Goal: Find specific page/section: Find specific page/section

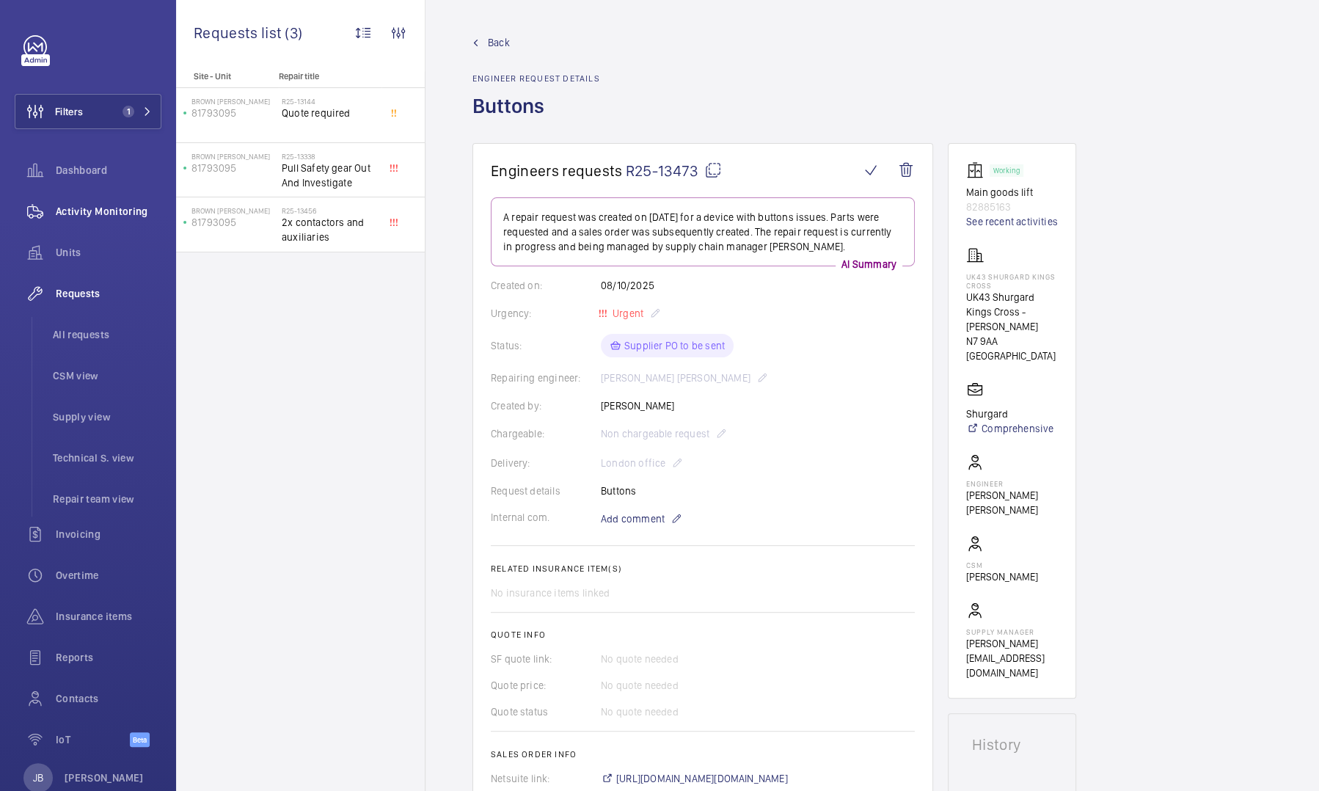
click at [84, 114] on button "Filters 1" at bounding box center [88, 111] width 147 height 35
click at [29, 101] on wm-front-icon-button at bounding box center [35, 111] width 40 height 35
click at [67, 112] on span "Filters" at bounding box center [69, 111] width 28 height 15
click at [82, 114] on span "Filters" at bounding box center [69, 111] width 28 height 15
click at [67, 202] on div "Activity Monitoring" at bounding box center [88, 211] width 147 height 35
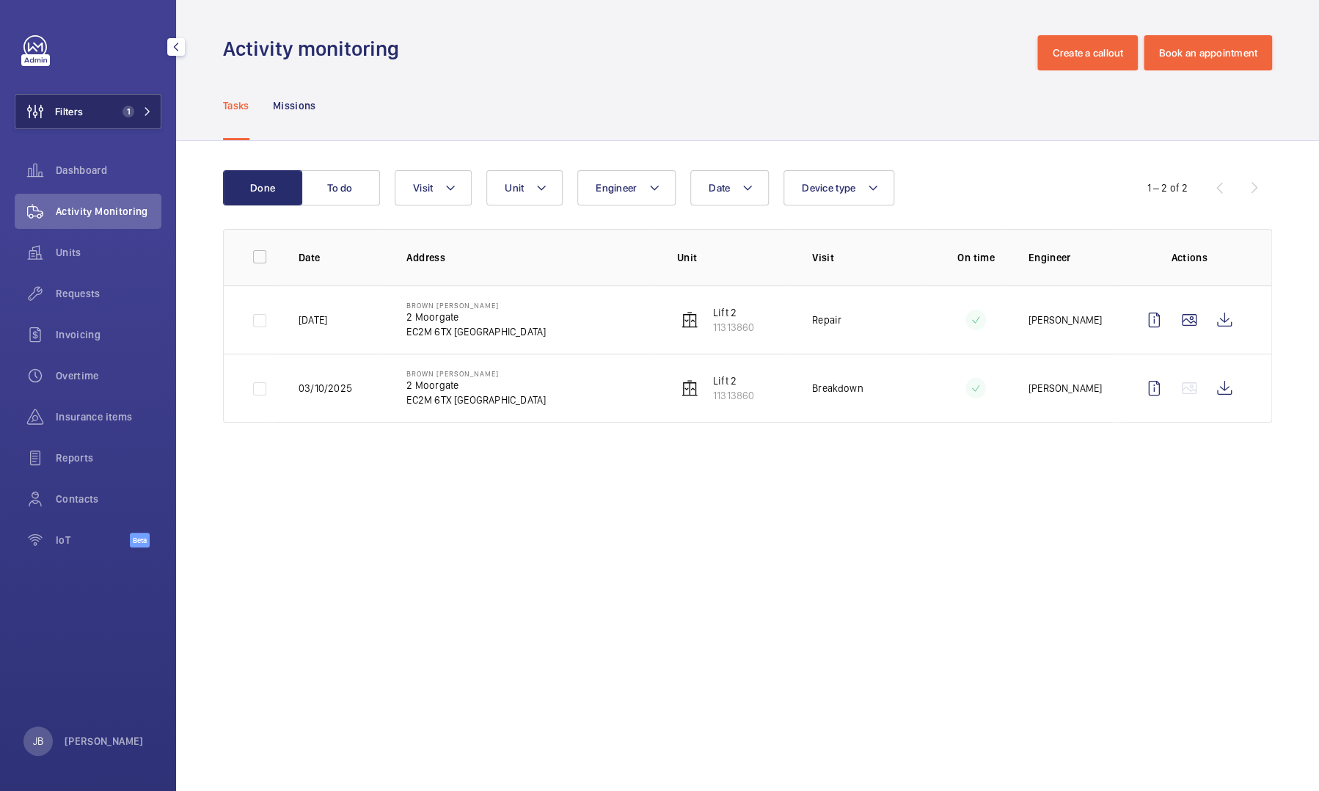
click at [103, 102] on button "Filters 1" at bounding box center [88, 111] width 147 height 35
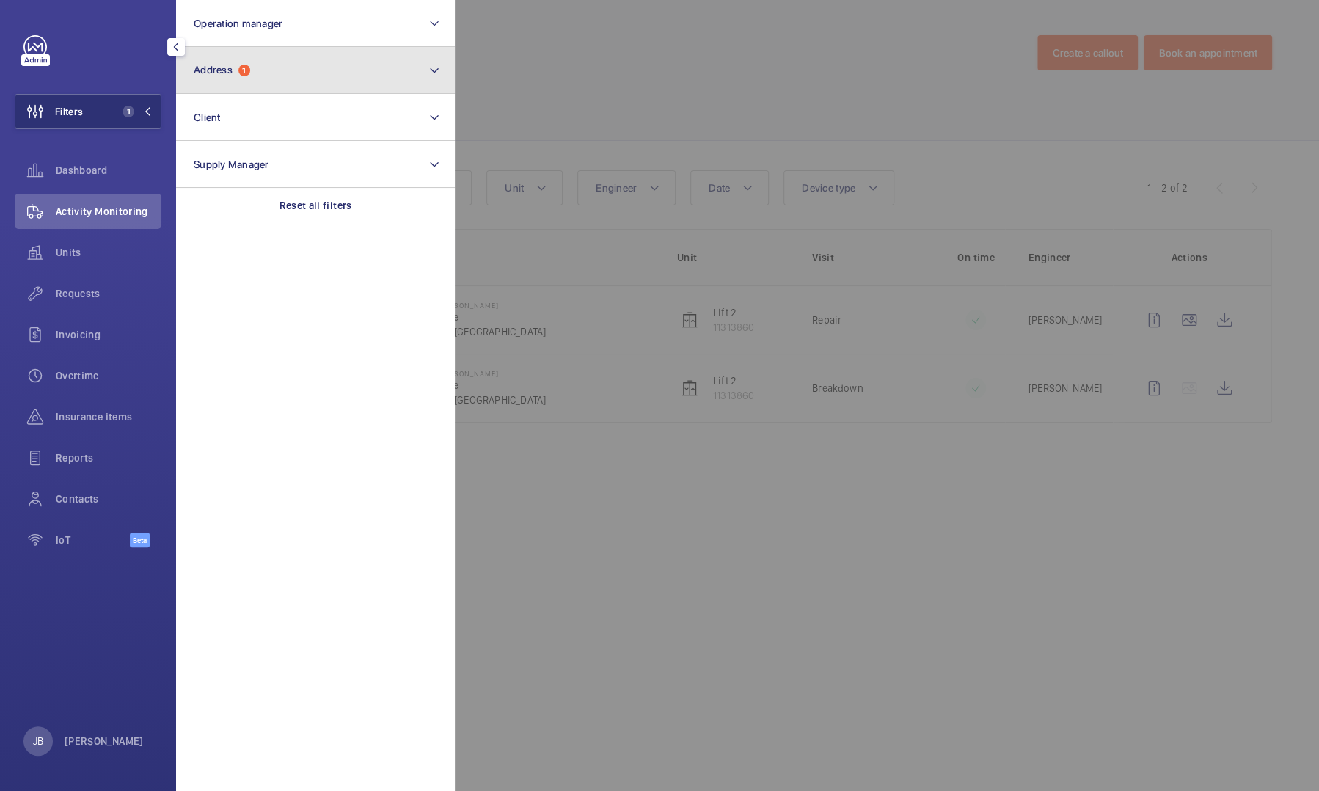
click at [279, 71] on button "Address 1" at bounding box center [315, 70] width 279 height 47
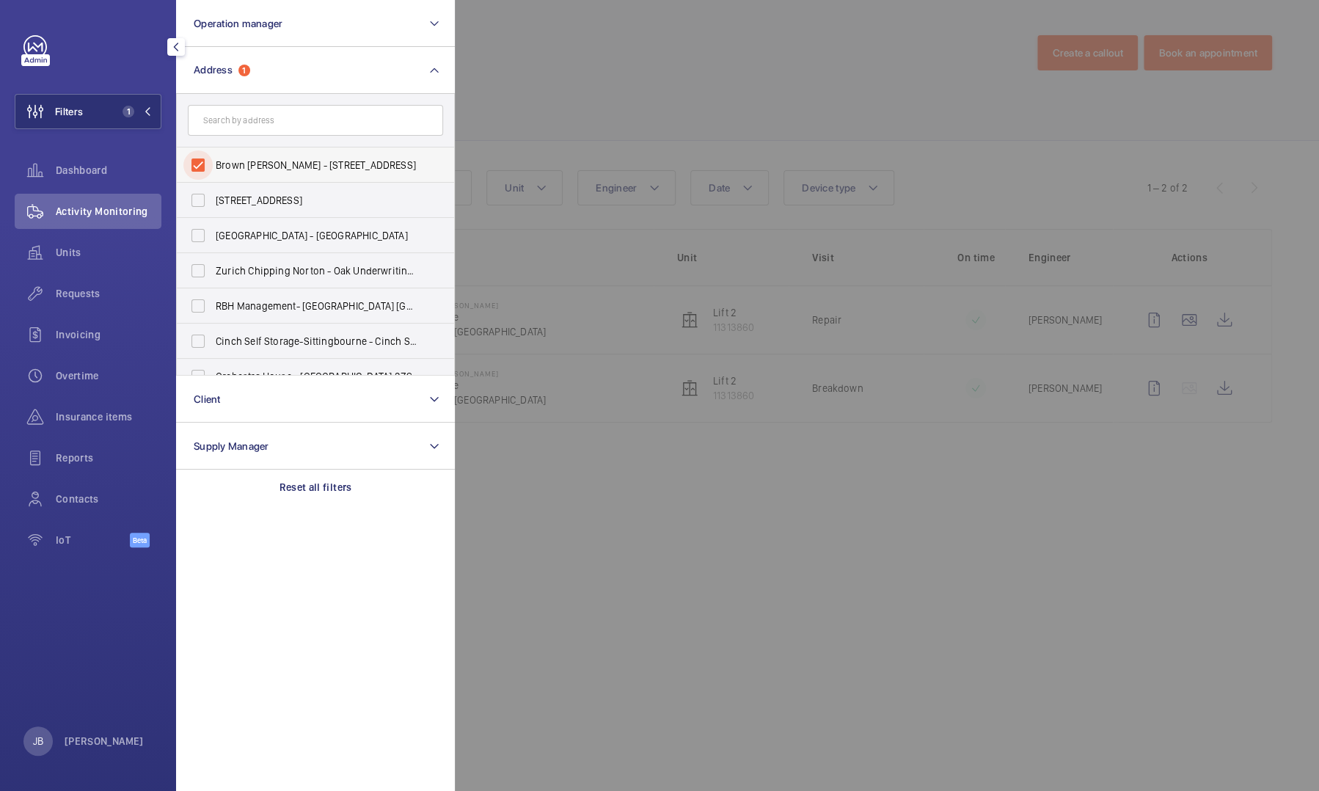
click at [205, 155] on input "Brown Shipley - 2 Moorgate, LONDON EC2M 6TX" at bounding box center [197, 164] width 29 height 29
checkbox input "false"
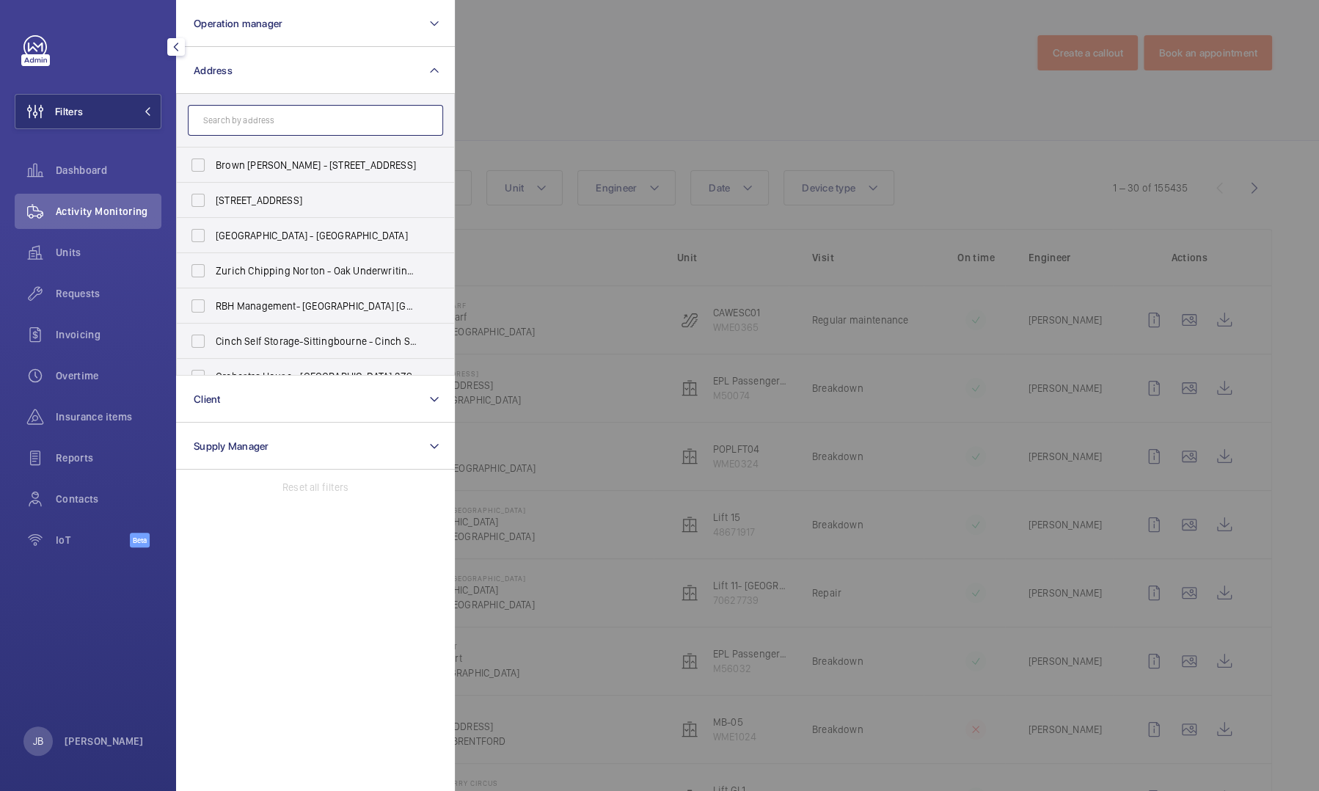
paste input "N6 5NP"
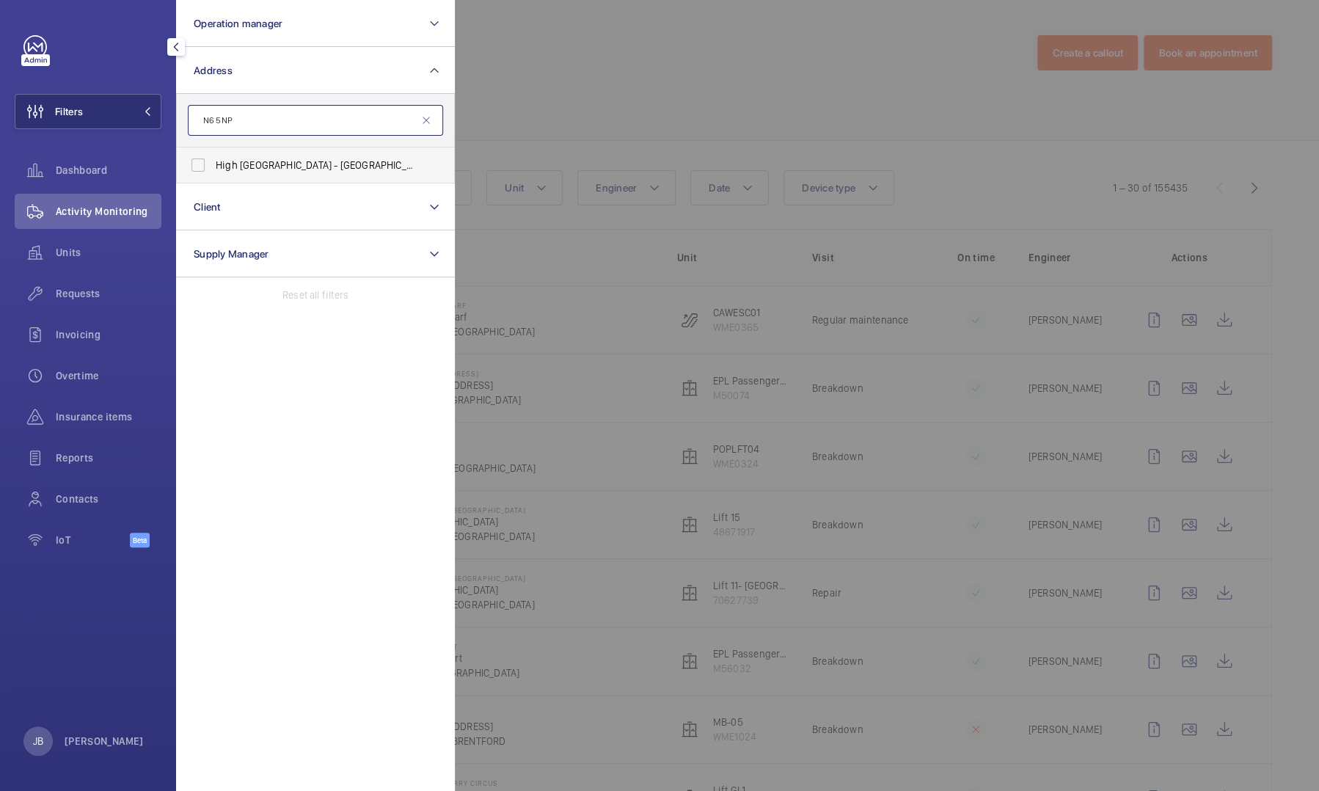
type input "N6 5NP"
click at [260, 172] on span "High London - Hornsey Ln, LONDON N6 5NP" at bounding box center [317, 165] width 202 height 15
click at [213, 172] on input "High London - Hornsey Ln, LONDON N6 5NP" at bounding box center [197, 164] width 29 height 29
checkbox input "true"
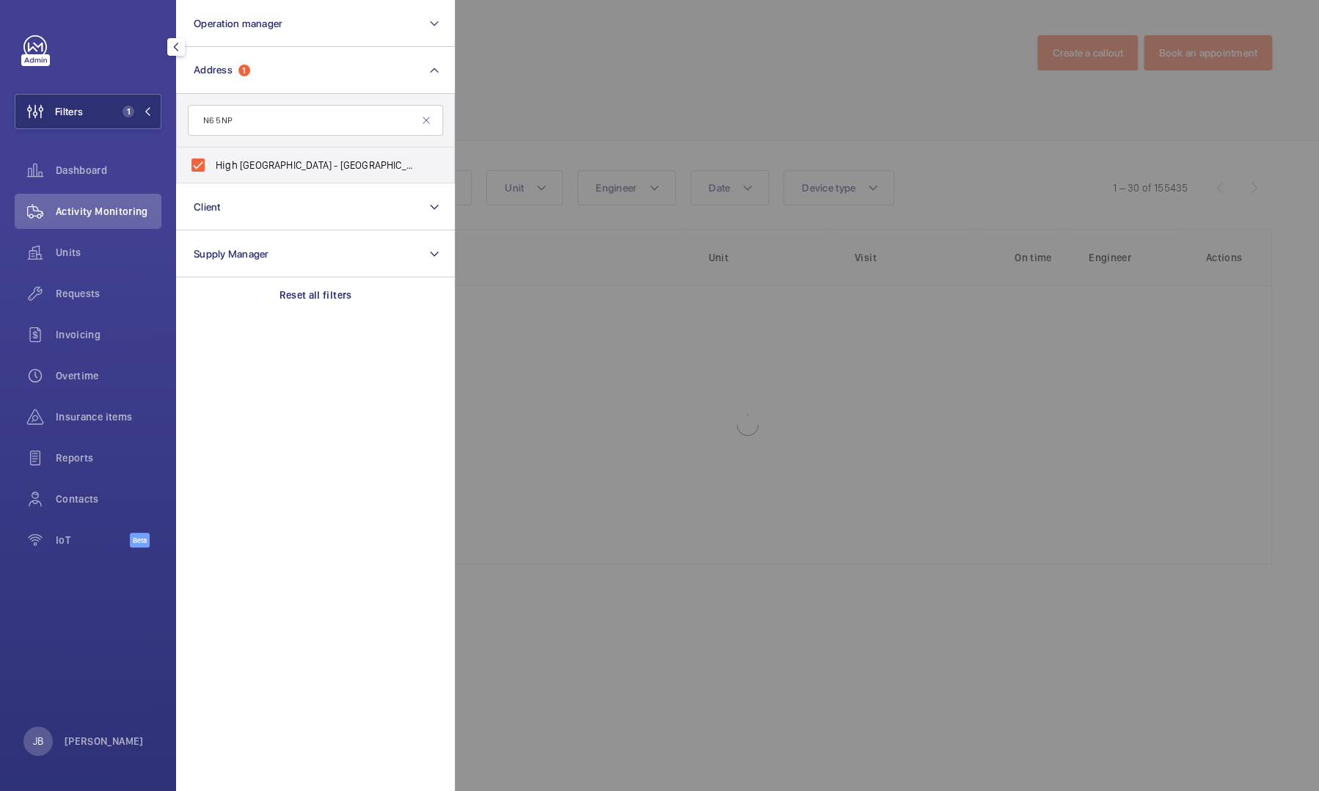
click at [598, 98] on div at bounding box center [1114, 395] width 1319 height 791
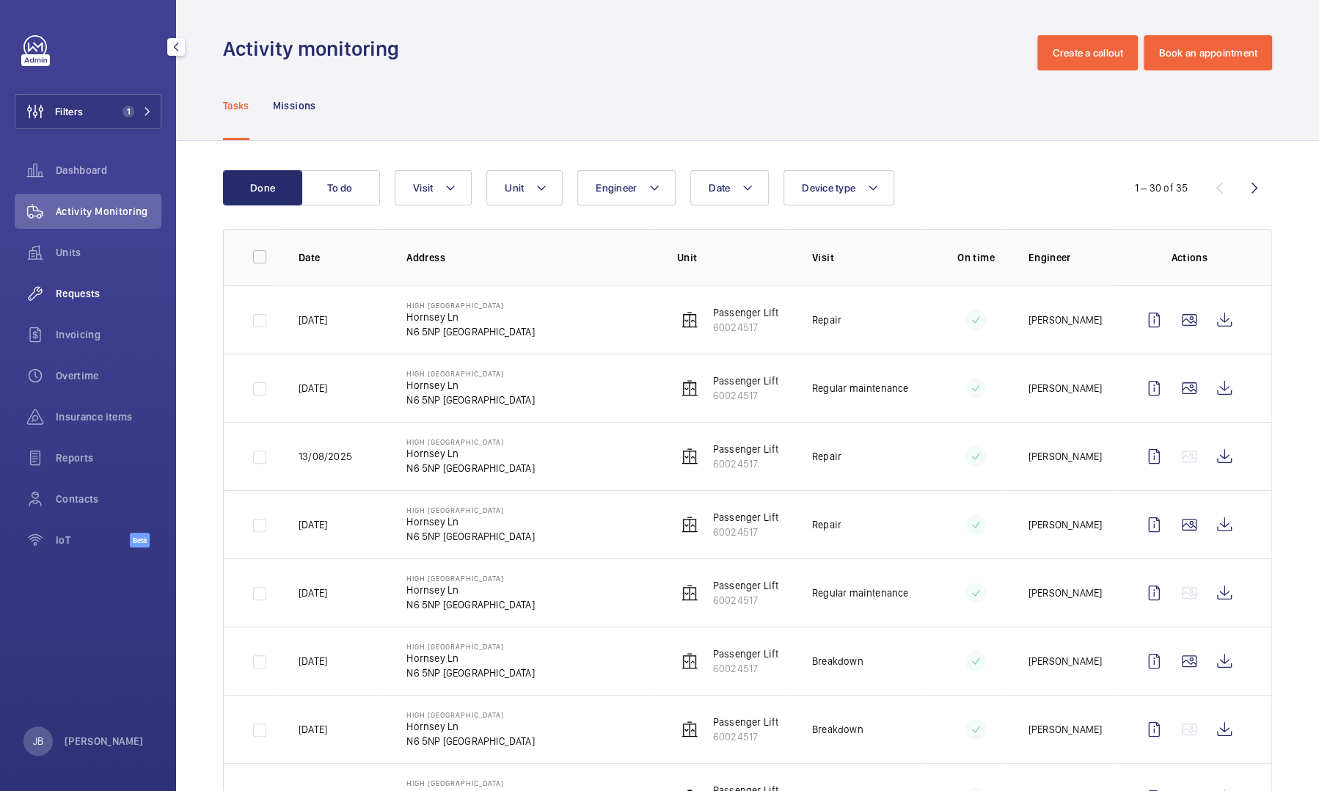
click at [78, 281] on div "Requests" at bounding box center [88, 293] width 147 height 35
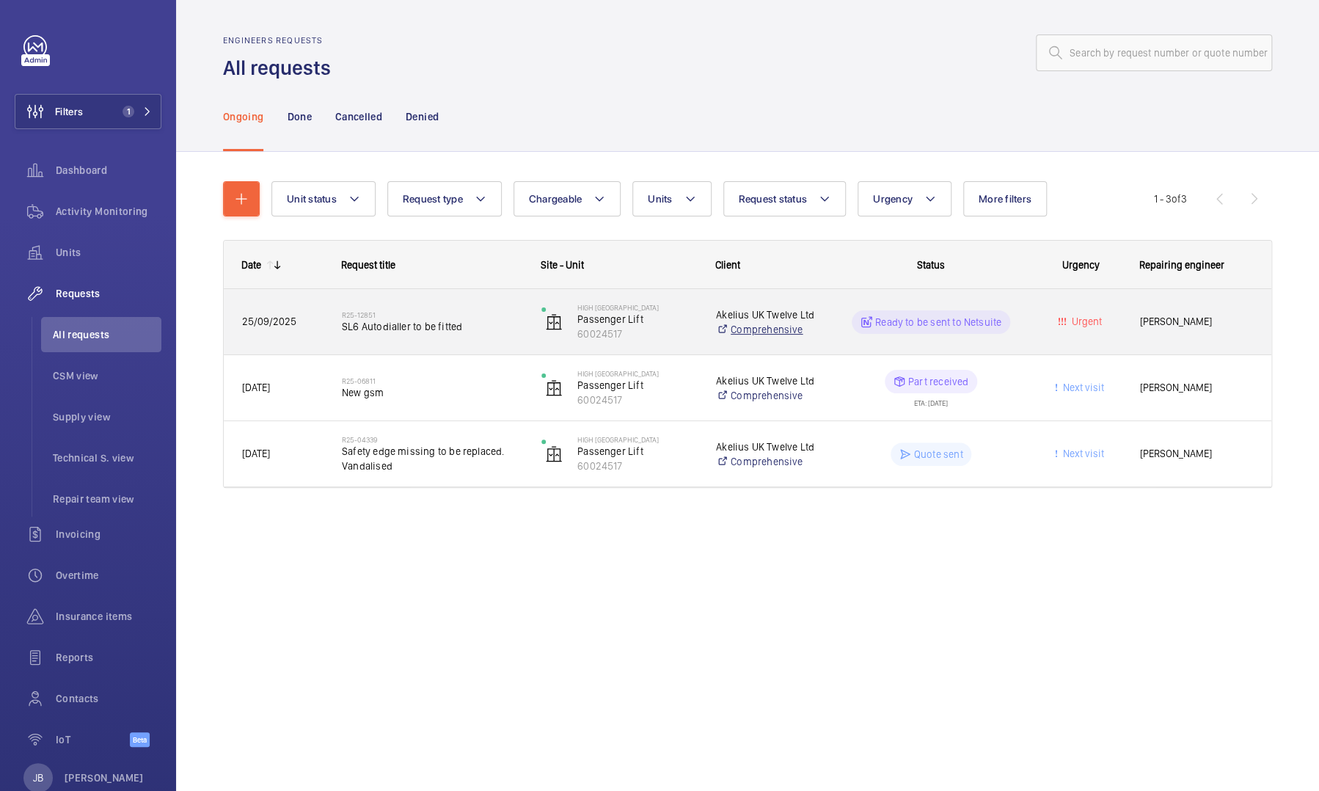
click at [808, 333] on link "Comprehensive" at bounding box center [769, 329] width 106 height 15
click at [1062, 321] on mat-icon at bounding box center [1064, 321] width 7 height 7
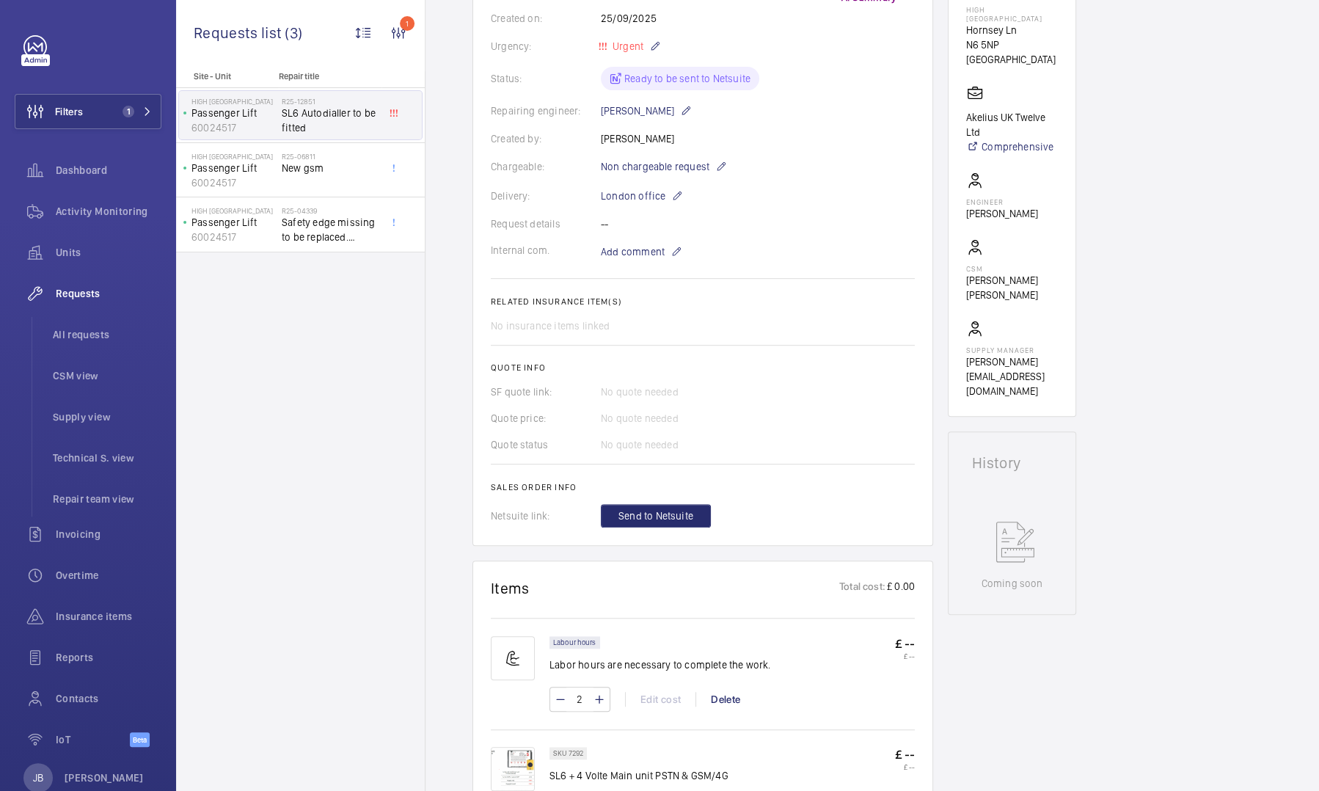
scroll to position [57, 0]
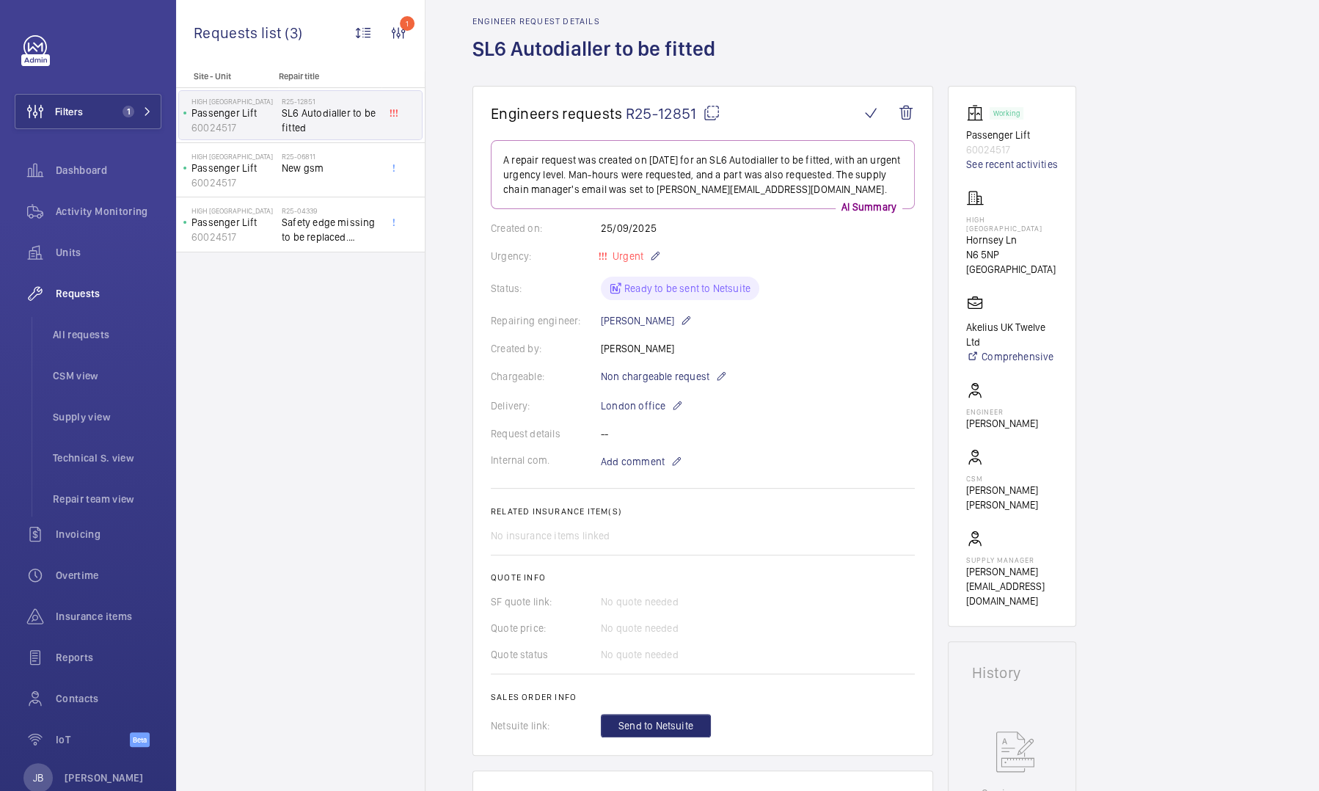
click at [713, 114] on mat-icon at bounding box center [712, 113] width 18 height 18
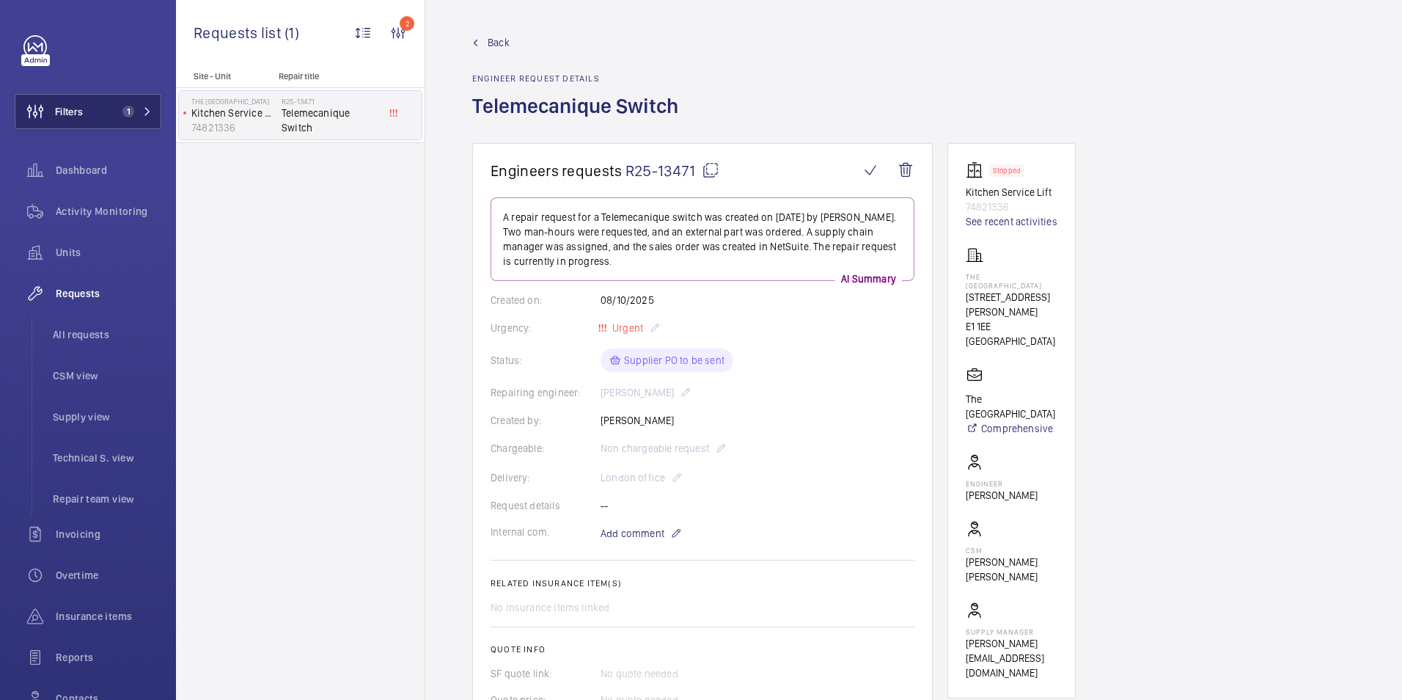
scroll to position [474, 0]
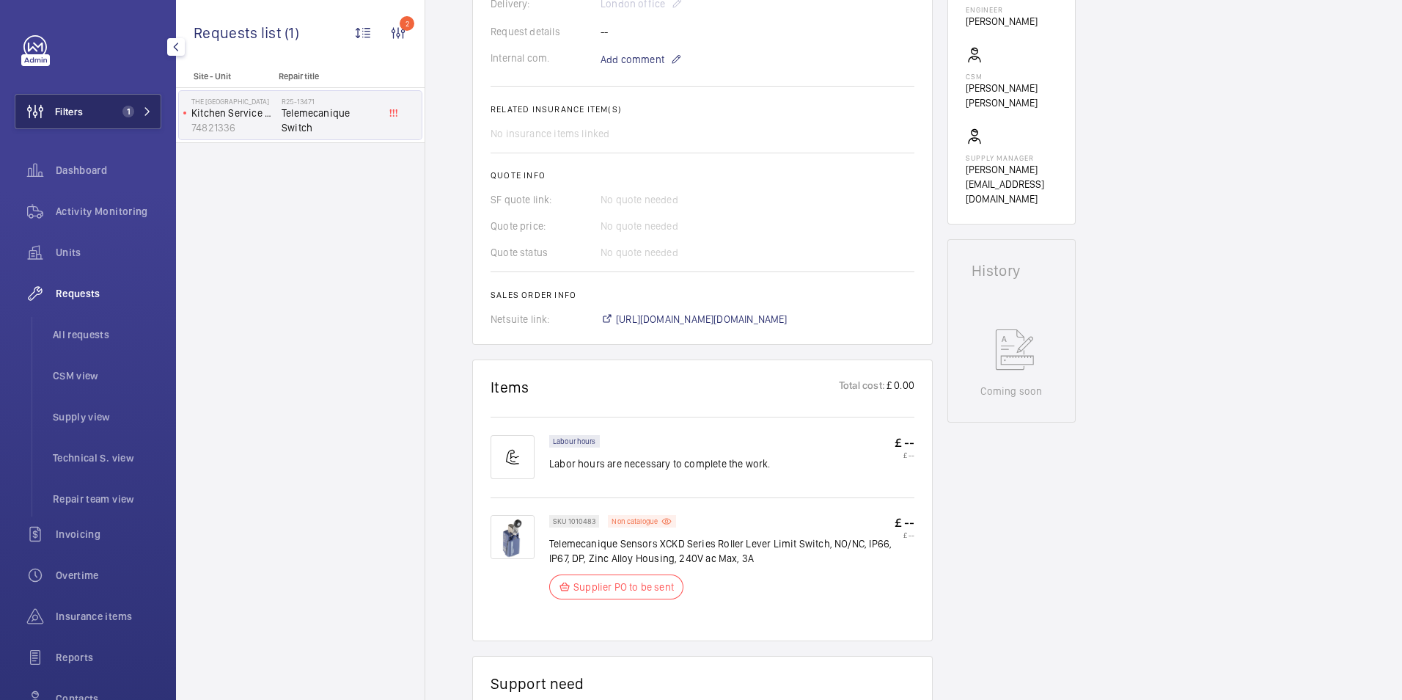
click at [77, 109] on span "Filters" at bounding box center [69, 111] width 28 height 15
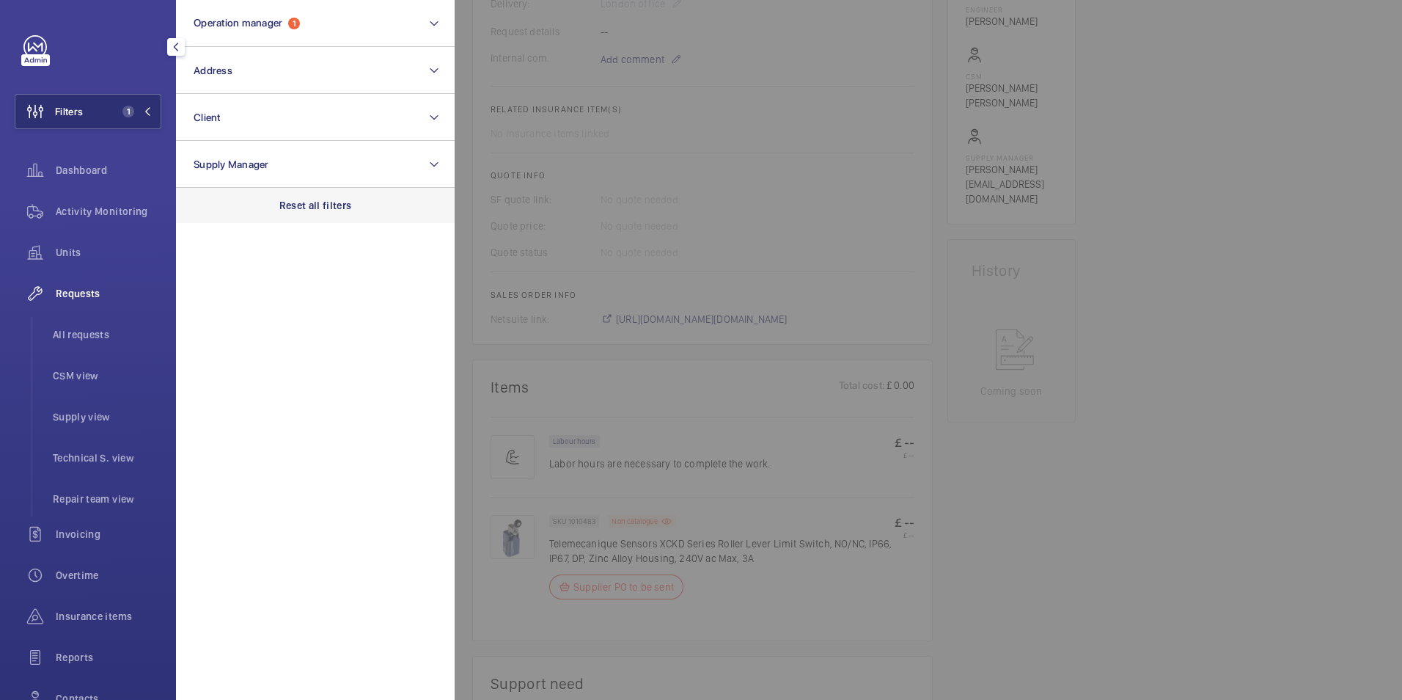
click at [303, 213] on div "Reset all filters" at bounding box center [315, 205] width 279 height 35
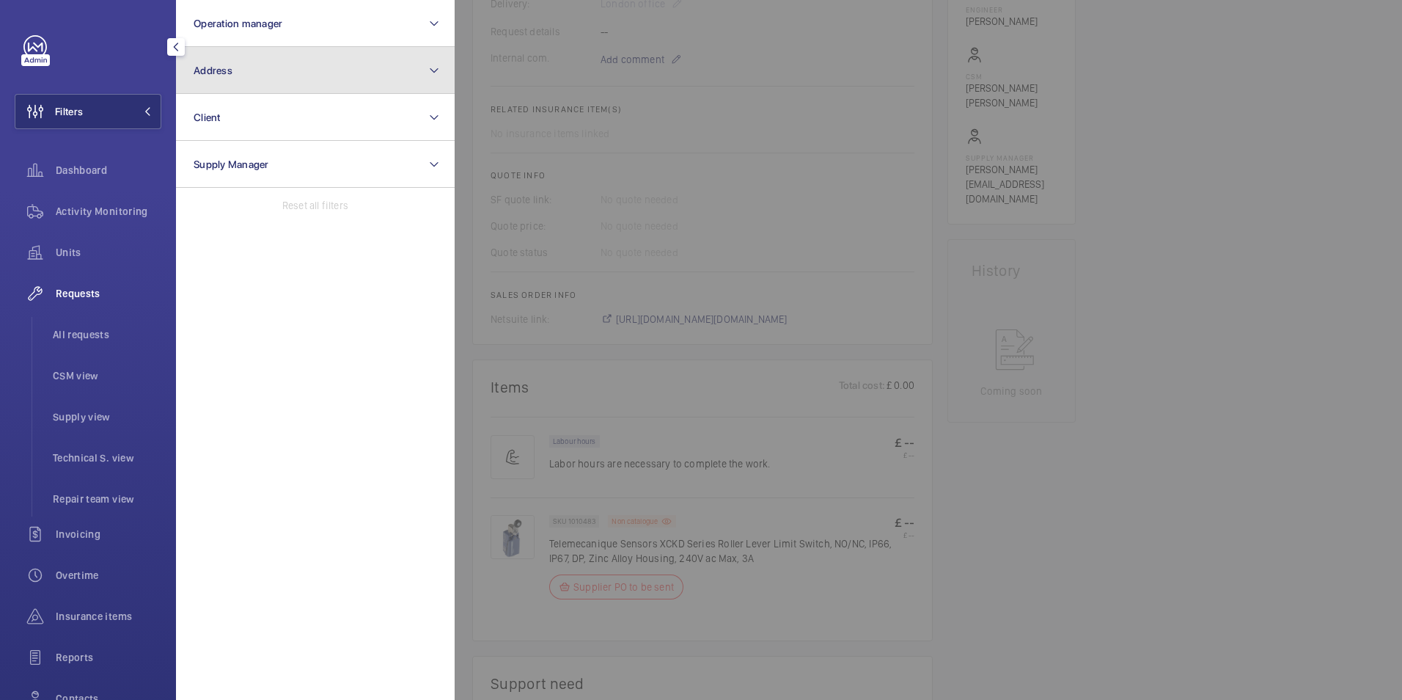
click at [299, 71] on button "Address" at bounding box center [315, 70] width 279 height 47
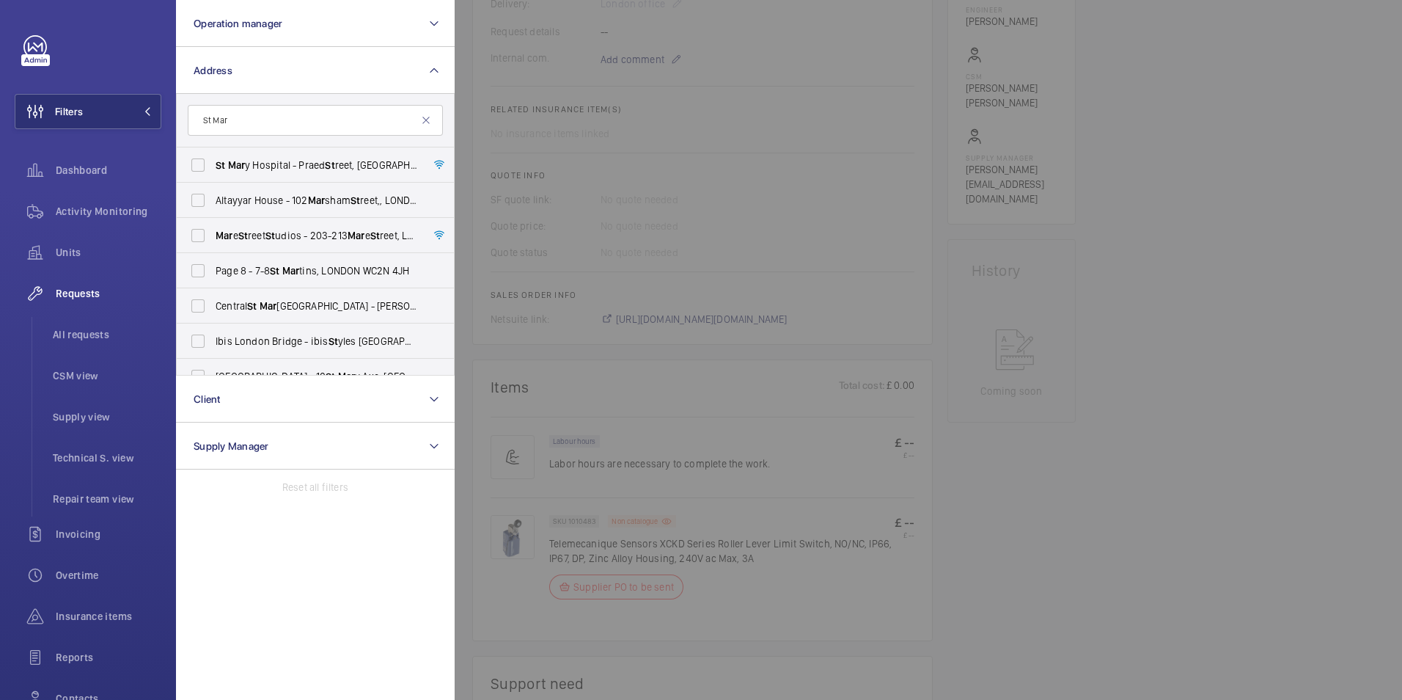
type input "St Mar"
